Goal: Feedback & Contribution: Leave review/rating

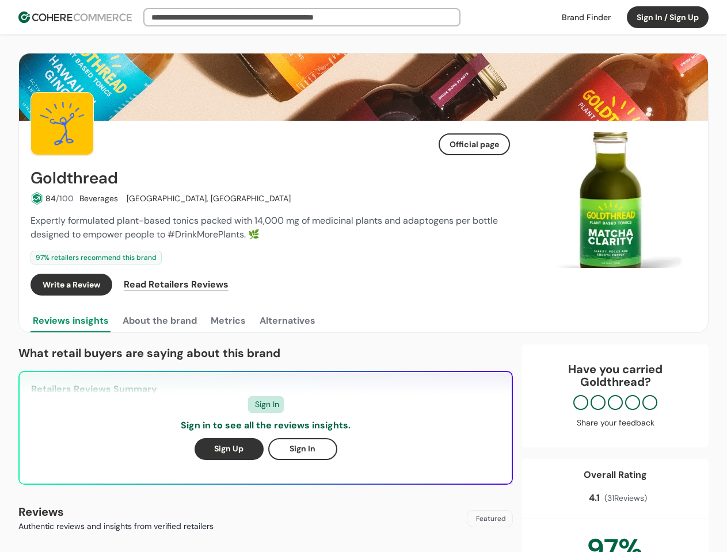
click at [363, 276] on div "Write a Review Read Retailers Reviews" at bounding box center [269, 285] width 479 height 22
click at [667, 17] on button "Sign In / Sign Up" at bounding box center [668, 17] width 82 height 22
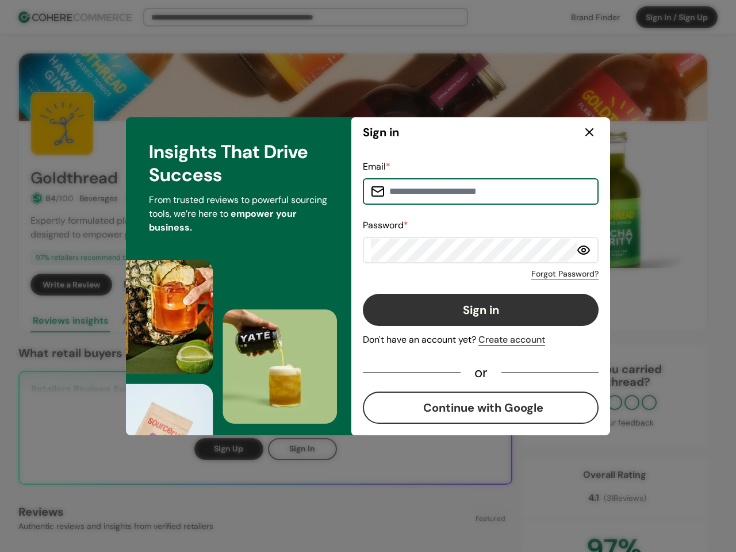
click at [474, 285] on div "Email * Password * Forgot Password? Sign in Don't have an account yet? Create a…" at bounding box center [481, 292] width 236 height 264
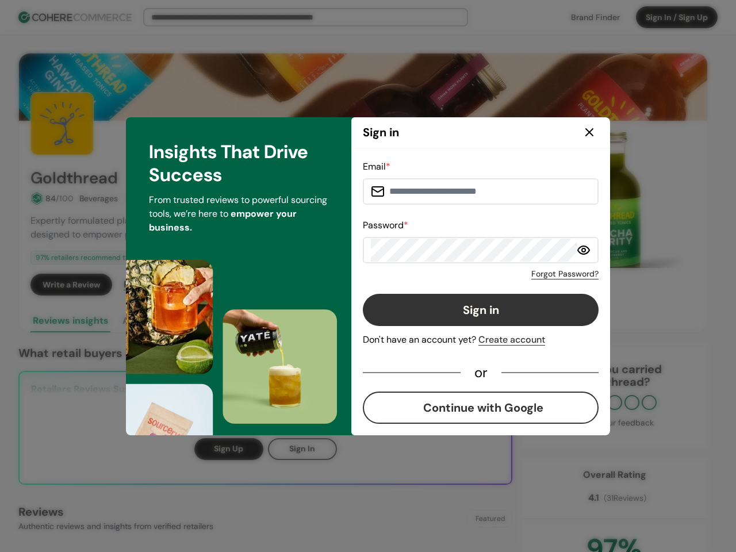
click at [499, 285] on div "Email * Password * Forgot Password? Sign in Don't have an account yet? Create a…" at bounding box center [481, 292] width 236 height 264
click at [159, 321] on div "Insights That Drive Success From trusted reviews to powerful sourcing tools, we…" at bounding box center [239, 276] width 226 height 318
click at [227, 321] on div "Insights That Drive Success From trusted reviews to powerful sourcing tools, we…" at bounding box center [239, 276] width 226 height 318
click at [287, 321] on div "Insights That Drive Success From trusted reviews to powerful sourcing tools, we…" at bounding box center [239, 276] width 226 height 318
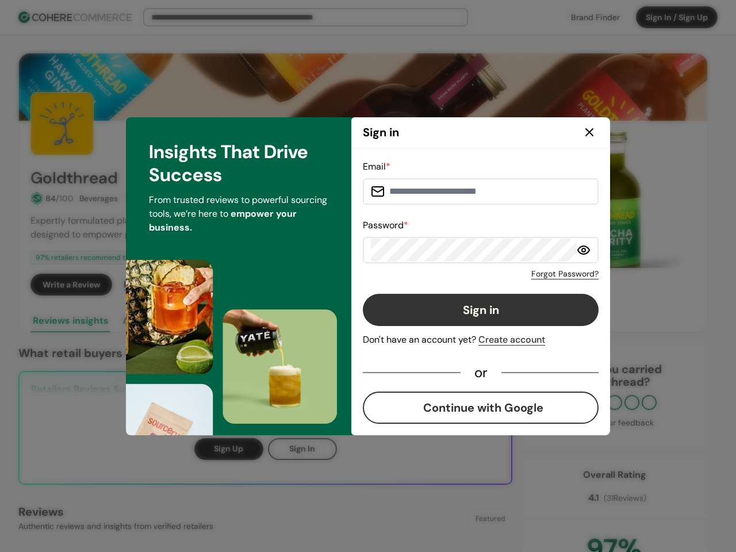
click at [610, 200] on div "Email * Password * Forgot Password? Sign in Don't have an account yet? Create a…" at bounding box center [481, 291] width 259 height 287
